Goal: Task Accomplishment & Management: Manage account settings

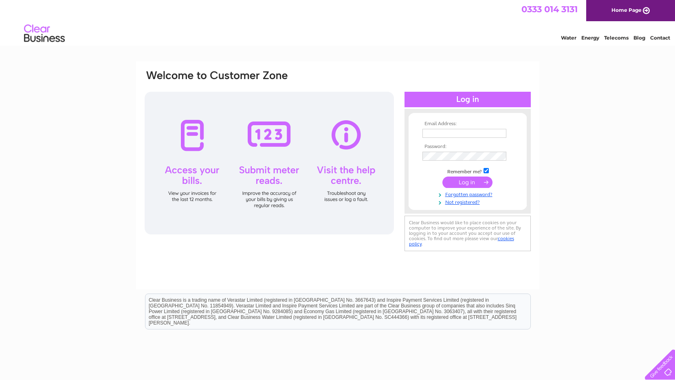
click at [430, 134] on input "text" at bounding box center [465, 133] width 84 height 9
type input "[EMAIL_ADDRESS][DOMAIN_NAME]"
click at [460, 181] on input "submit" at bounding box center [467, 182] width 50 height 11
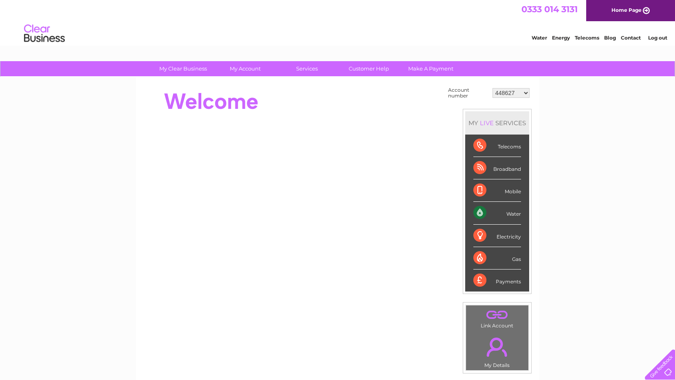
click at [526, 93] on select "448627 30264062" at bounding box center [511, 93] width 37 height 10
click at [493, 88] on select "448627 30264062" at bounding box center [511, 93] width 37 height 10
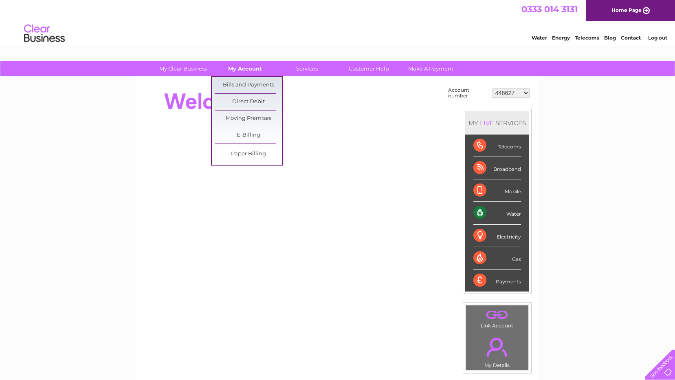
click at [253, 68] on link "My Account" at bounding box center [244, 68] width 67 height 15
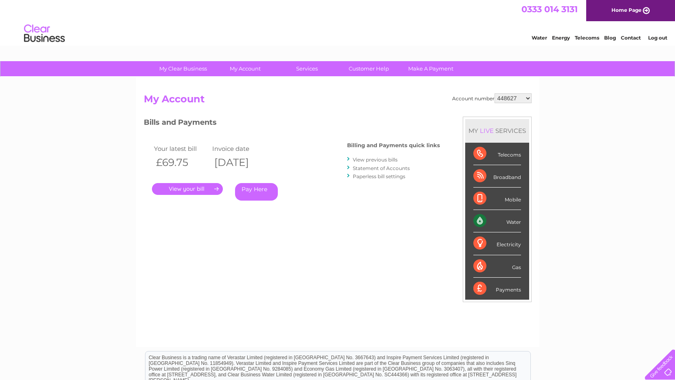
click at [198, 186] on link "." at bounding box center [187, 189] width 71 height 12
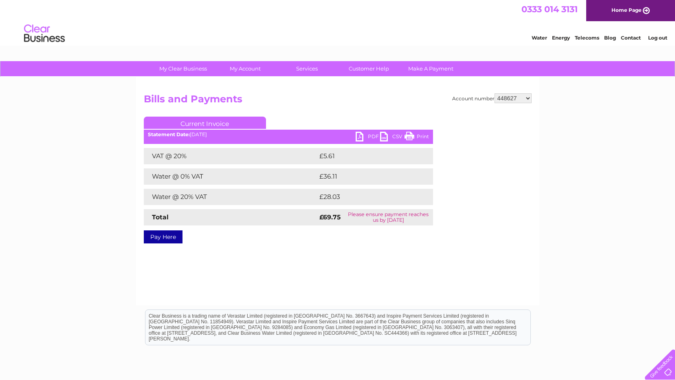
click at [364, 137] on link "PDF" at bounding box center [368, 138] width 24 height 12
click at [418, 133] on link "Print" at bounding box center [417, 138] width 24 height 12
click at [528, 98] on select "448627 30264062" at bounding box center [513, 98] width 37 height 10
select select "30264062"
click at [495, 93] on select "448627 30264062" at bounding box center [513, 98] width 37 height 10
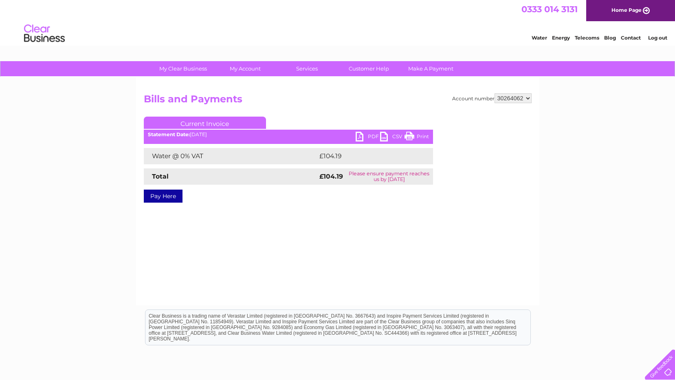
click at [364, 136] on link "PDF" at bounding box center [368, 138] width 24 height 12
click at [425, 135] on link "Print" at bounding box center [417, 138] width 24 height 12
